Goal: Task Accomplishment & Management: Use online tool/utility

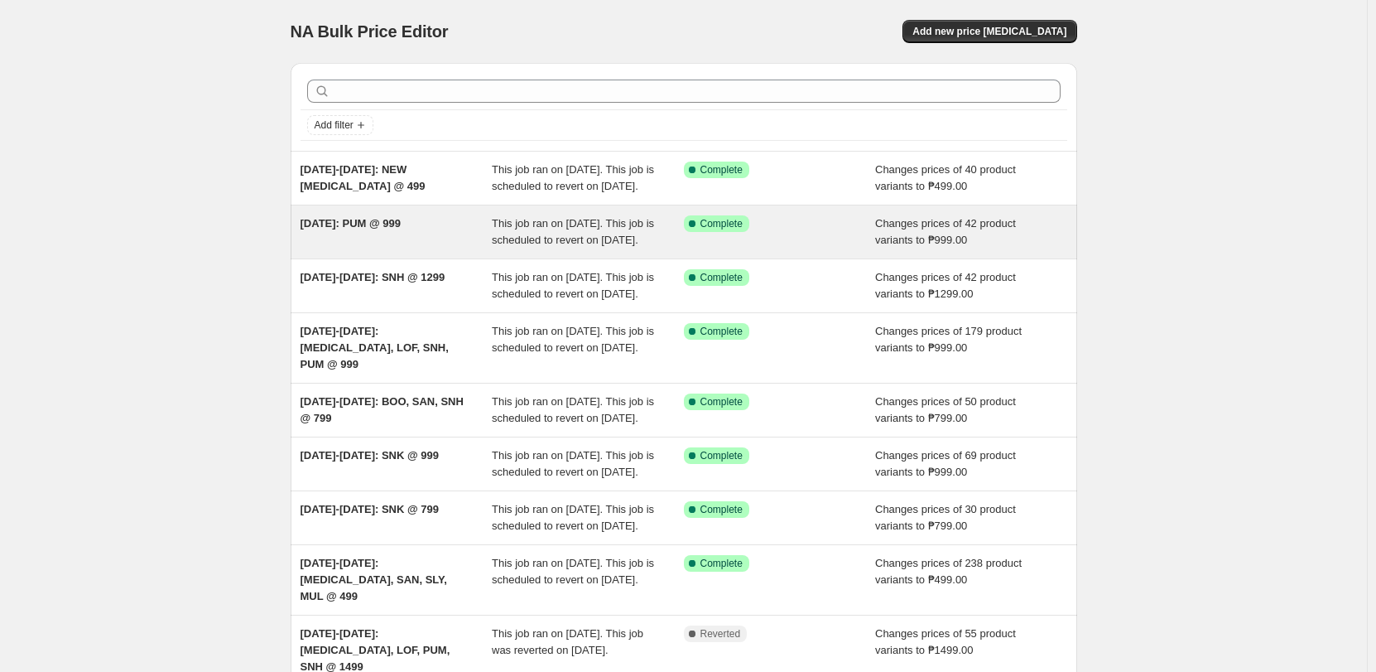
click at [406, 248] on div "[DATE]: PUM @ 999" at bounding box center [397, 231] width 192 height 33
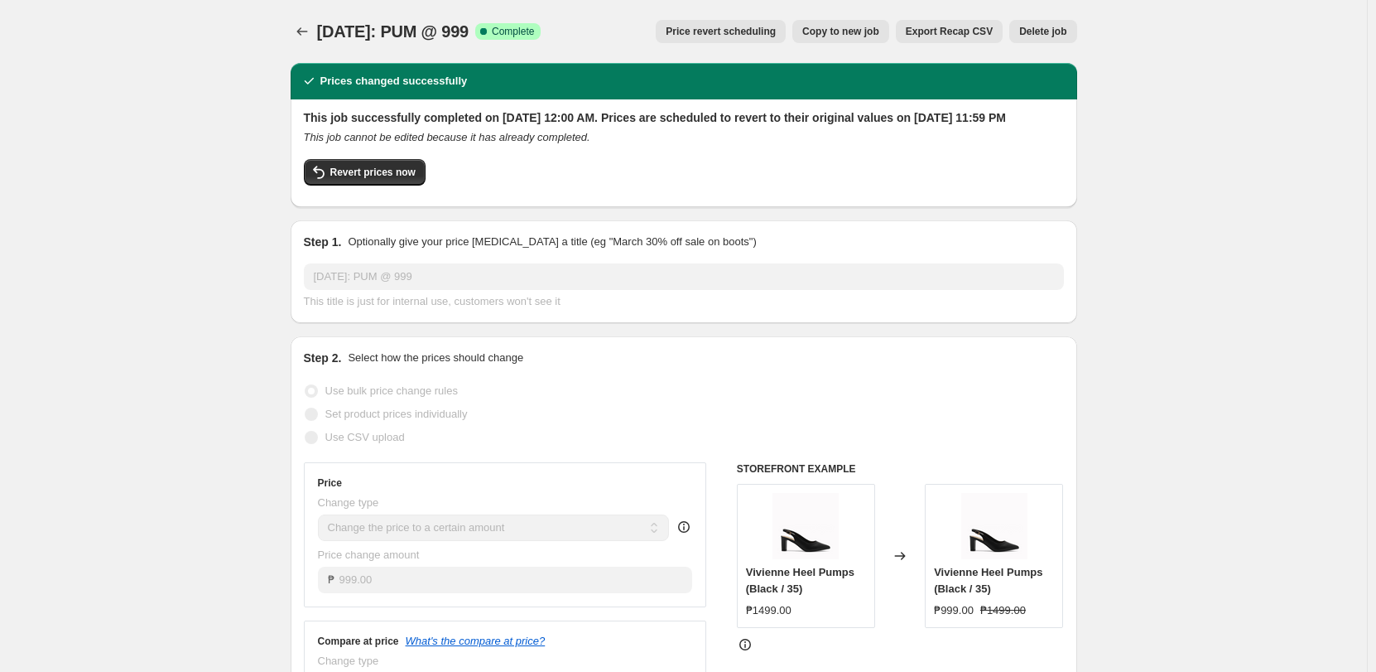
click at [692, 31] on span "Price revert scheduling" at bounding box center [721, 31] width 110 height 13
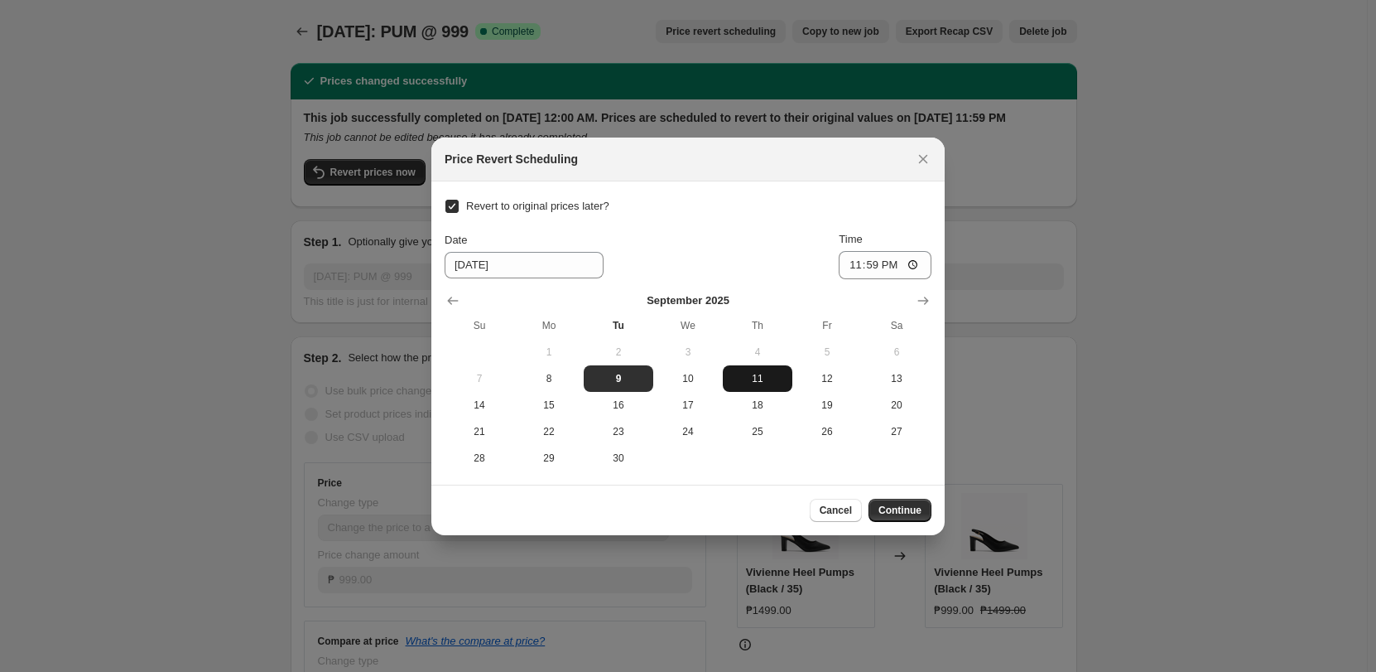
click at [763, 383] on span "11" at bounding box center [758, 378] width 56 height 13
type input "9/11/2025"
click at [910, 509] on span "Continue" at bounding box center [900, 509] width 43 height 13
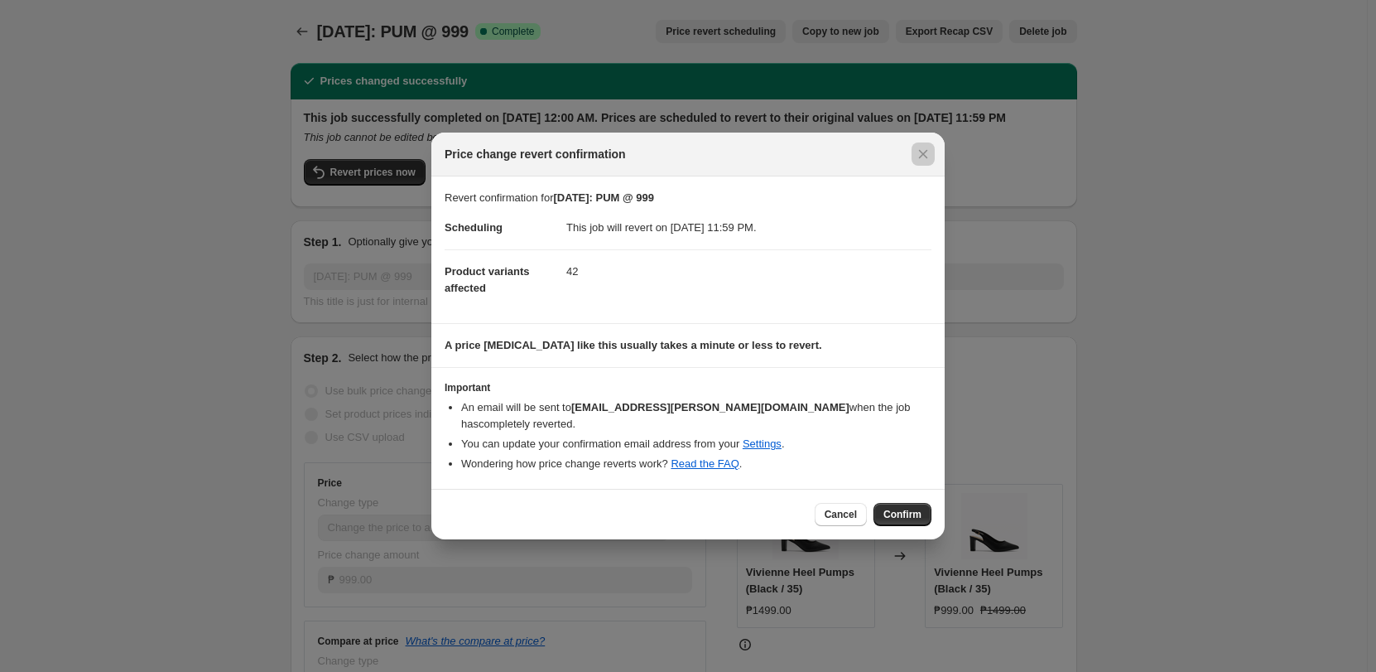
click at [1079, 302] on div at bounding box center [688, 336] width 1376 height 672
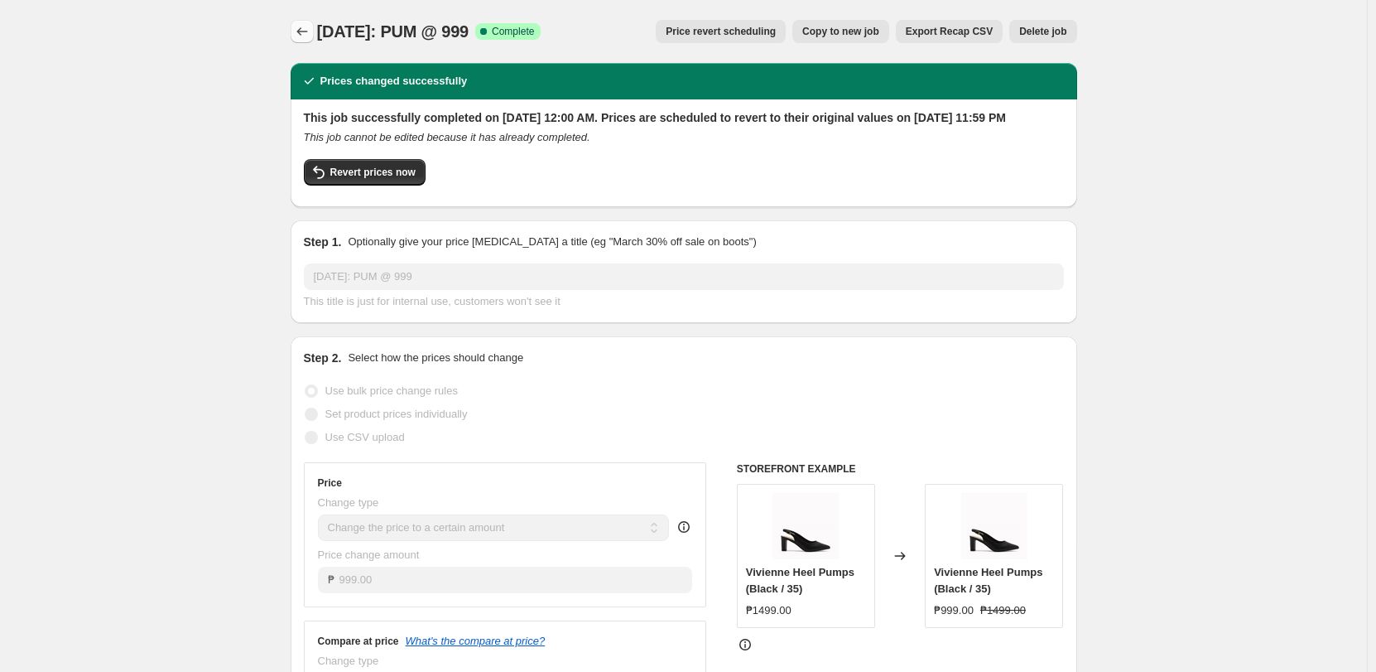
click at [305, 31] on icon "Price change jobs" at bounding box center [302, 31] width 17 height 17
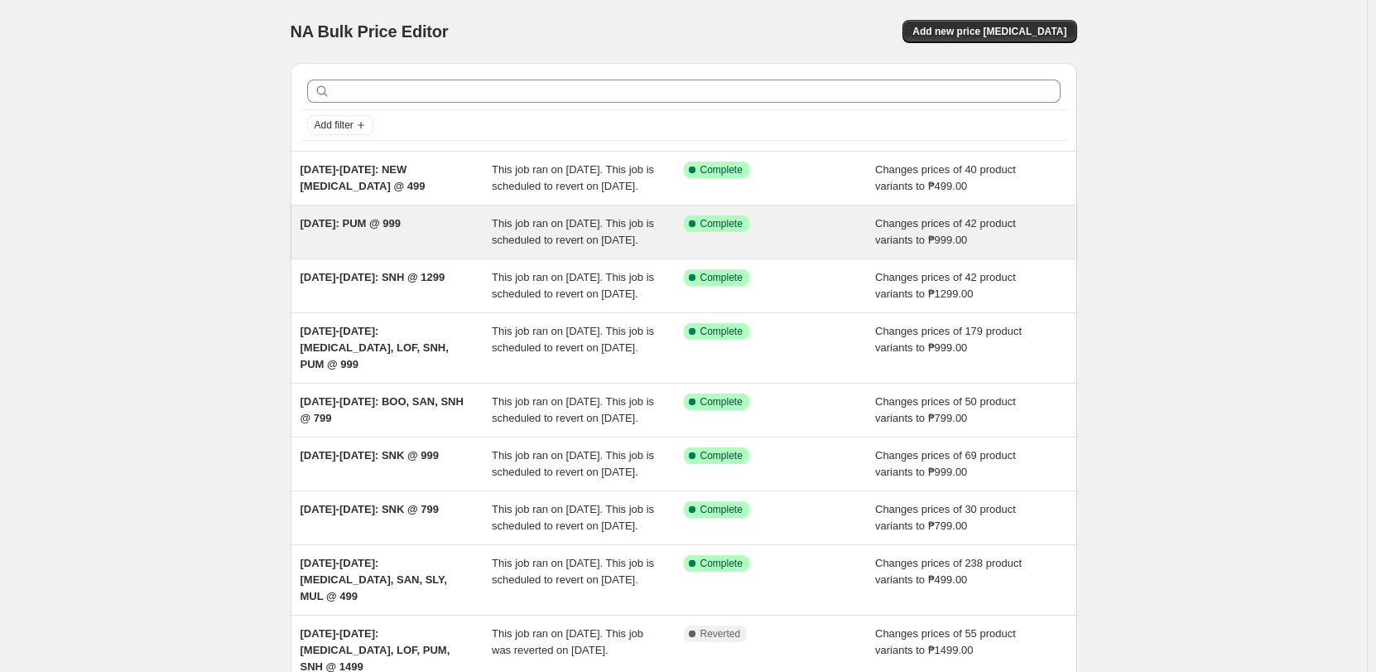
click at [339, 229] on span "SEP 9: PUM @ 999" at bounding box center [351, 223] width 101 height 12
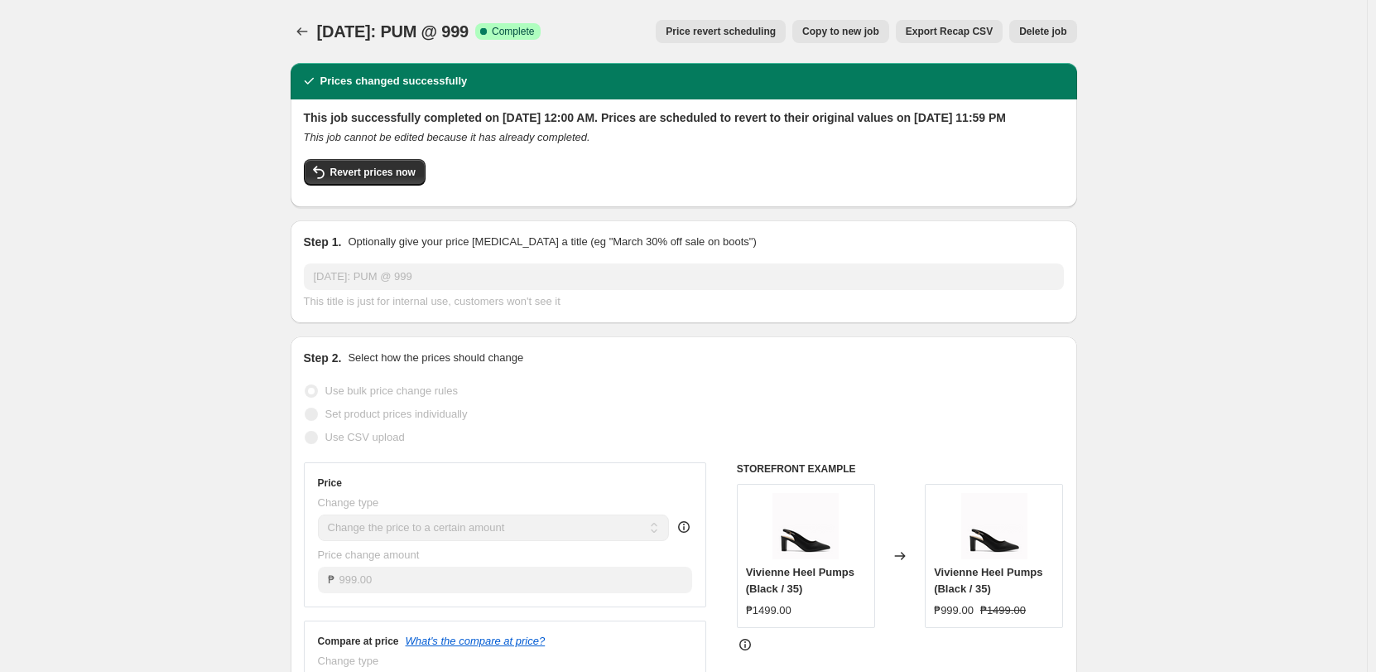
click at [747, 35] on span "Price revert scheduling" at bounding box center [721, 31] width 110 height 13
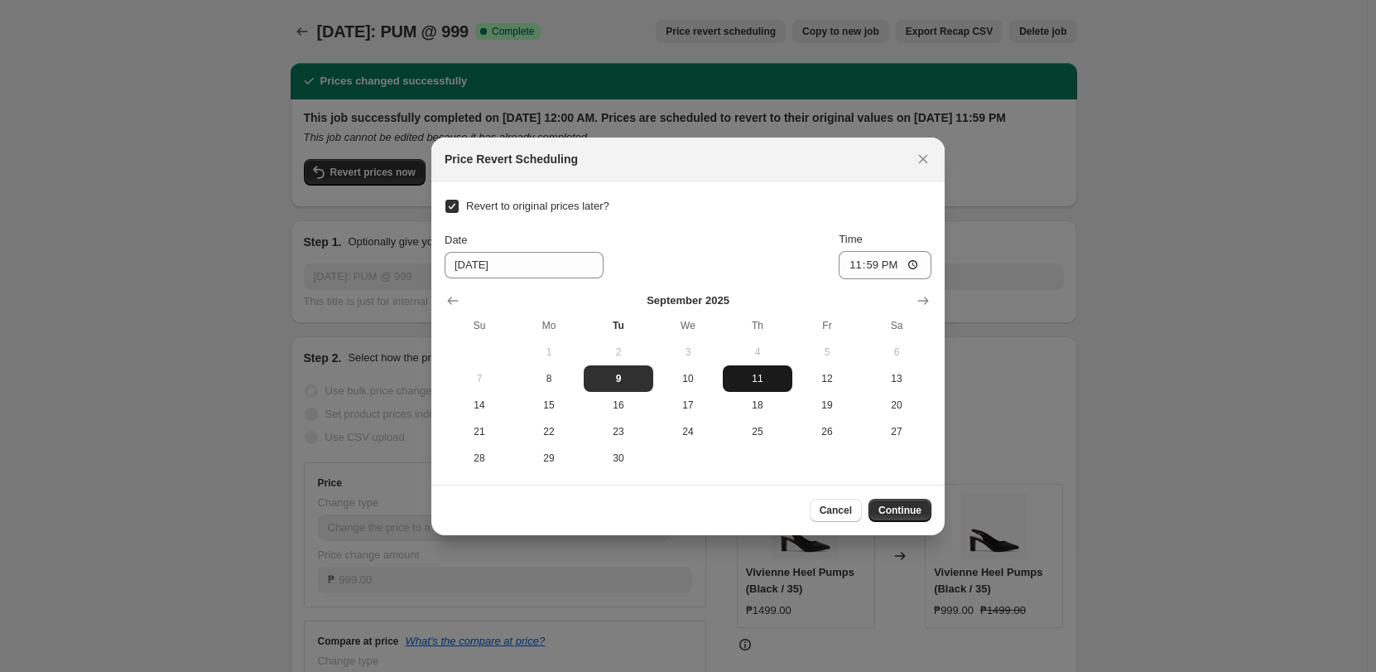
click at [762, 377] on span "11" at bounding box center [758, 378] width 56 height 13
type input "9/11/2025"
click at [887, 506] on span "Continue" at bounding box center [900, 509] width 43 height 13
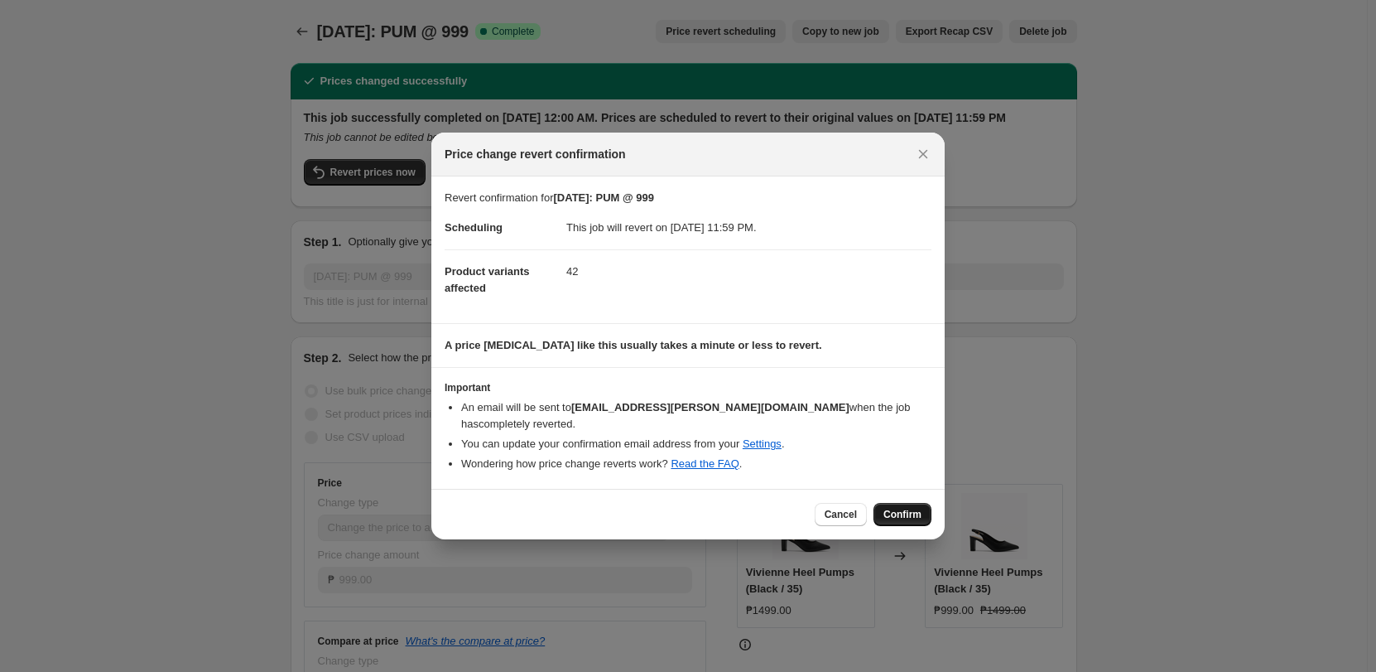
click at [903, 508] on span "Confirm" at bounding box center [903, 514] width 38 height 13
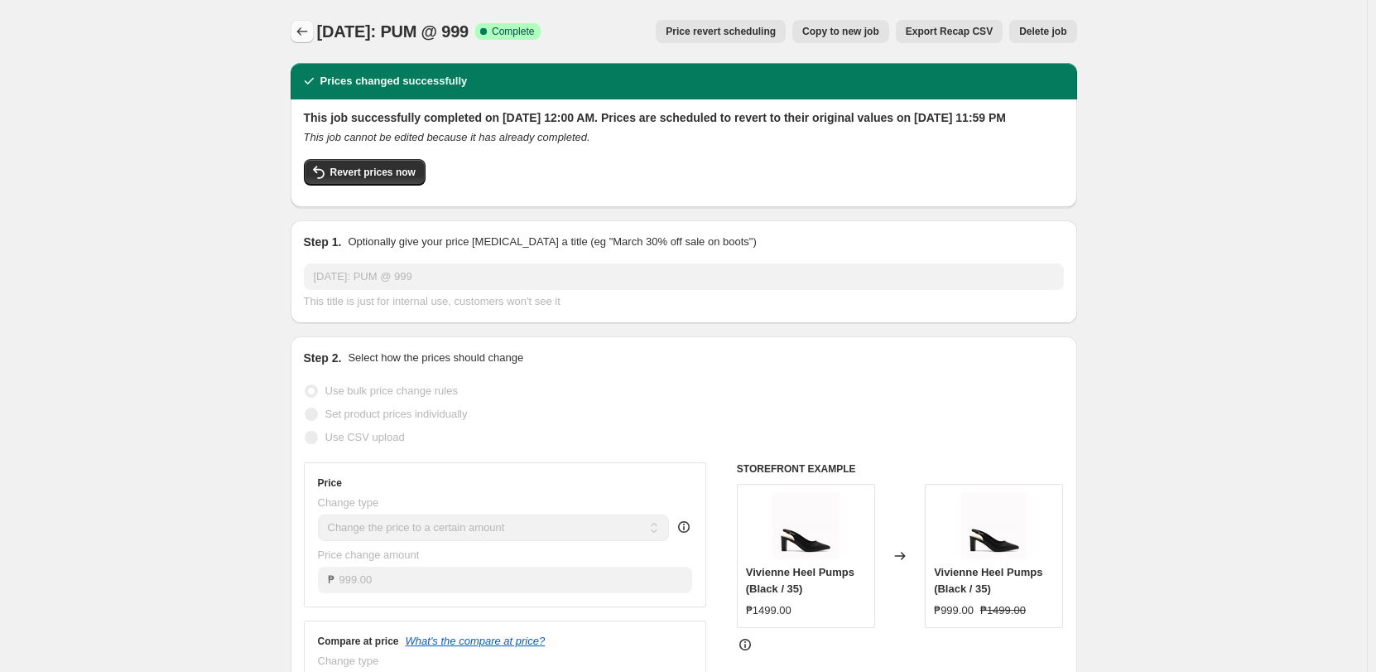
click at [311, 25] on icon "Price change jobs" at bounding box center [302, 31] width 17 height 17
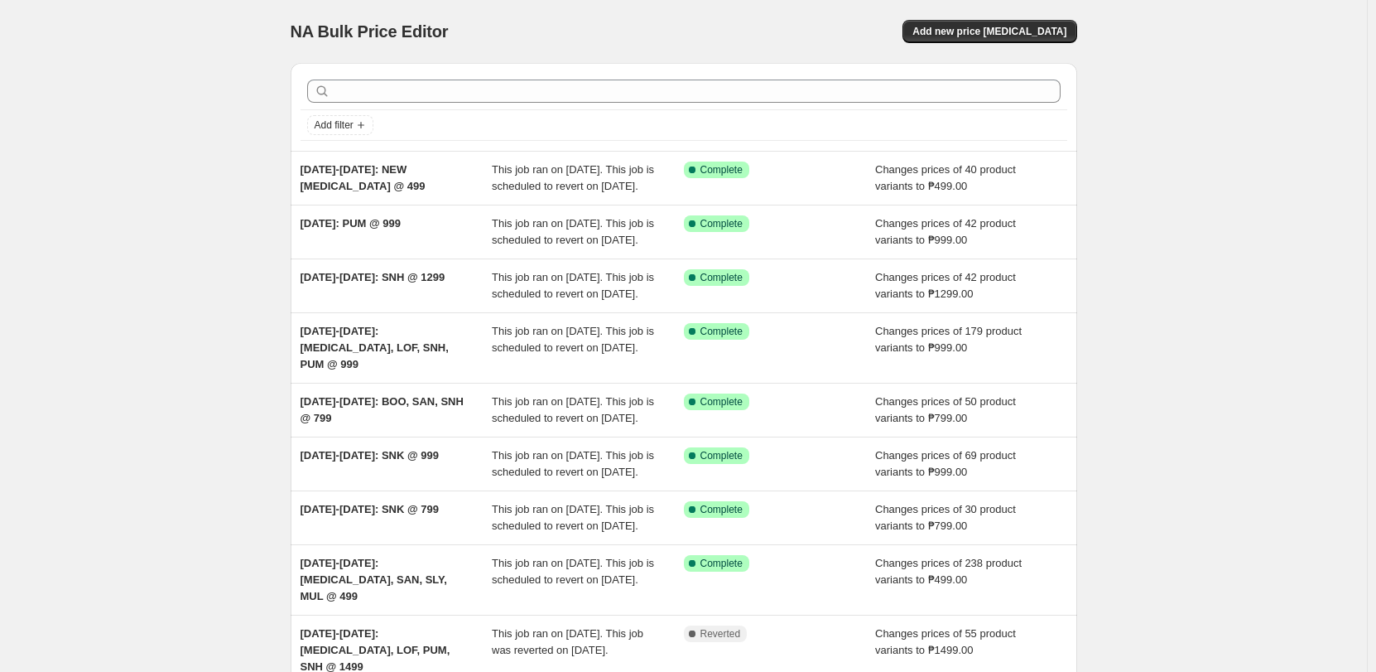
click at [399, 221] on li "SEP 9: PUM @ 999 This job ran on September 9, 2025. This job is scheduled to re…" at bounding box center [684, 232] width 787 height 54
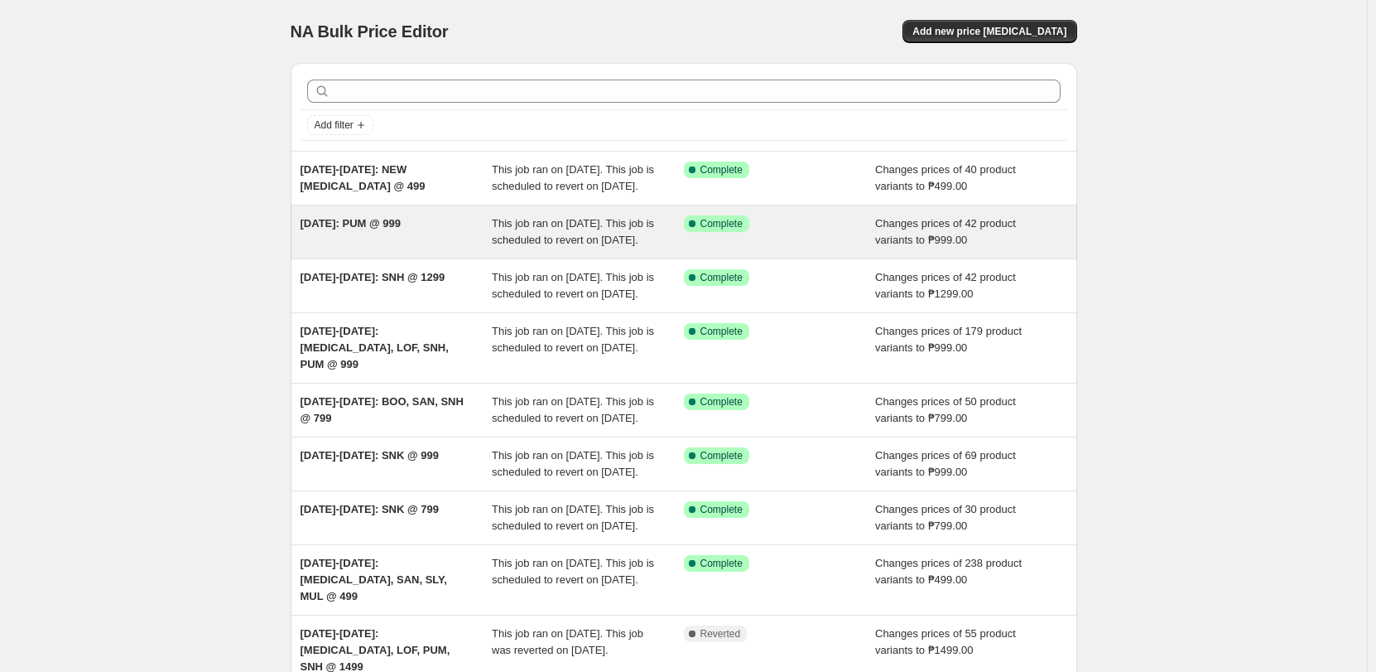
click at [397, 229] on span "SEP 9: PUM @ 999" at bounding box center [351, 223] width 101 height 12
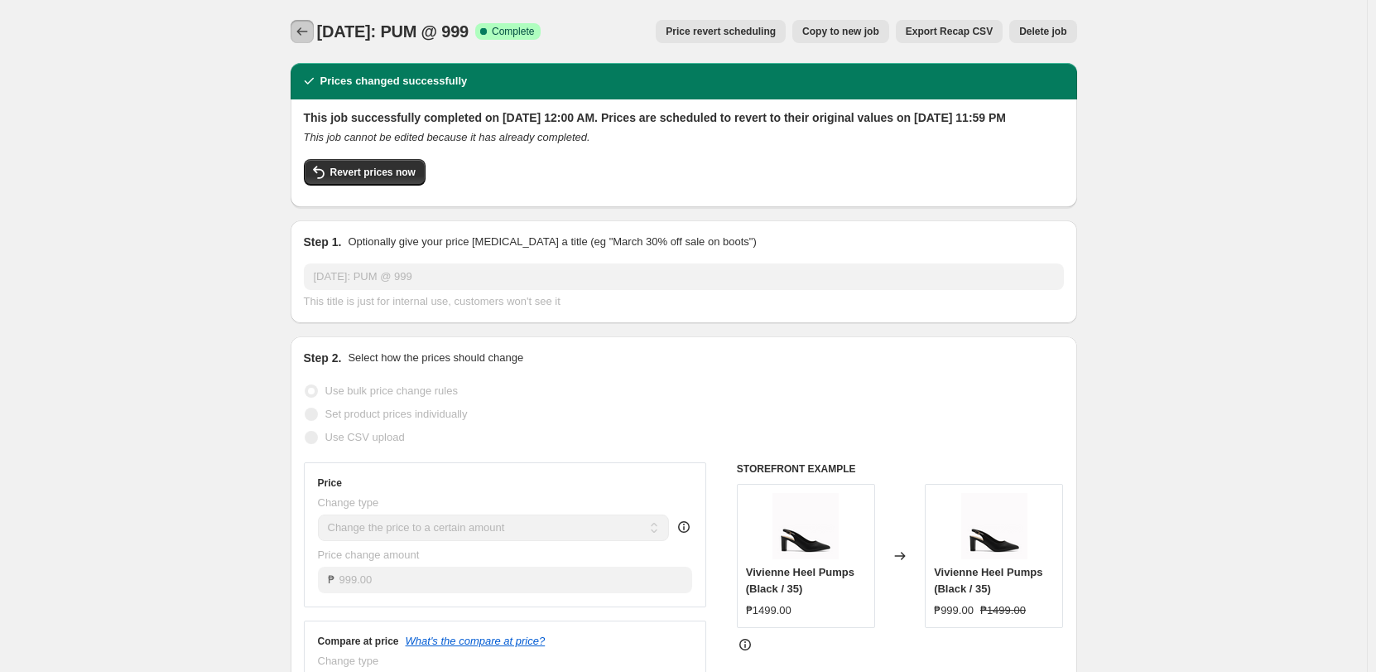
click at [304, 22] on button "Price change jobs" at bounding box center [302, 31] width 23 height 23
